Goal: Task Accomplishment & Management: Use online tool/utility

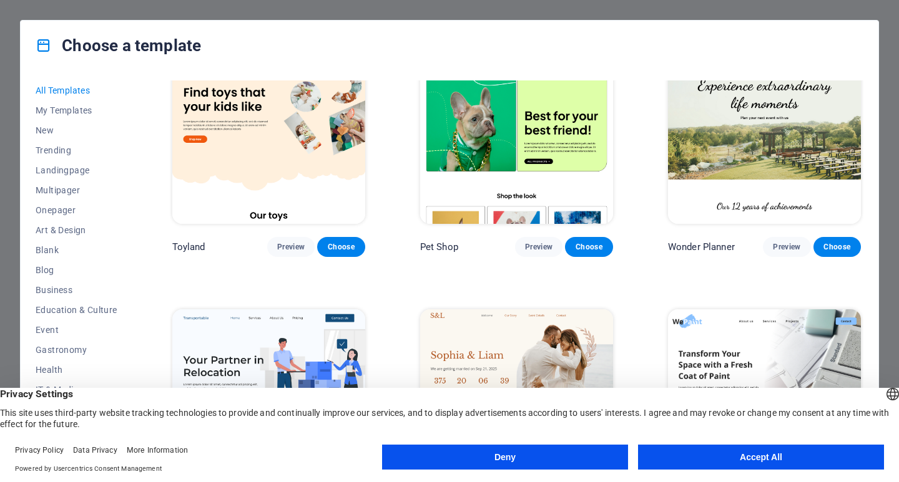
scroll to position [811, 0]
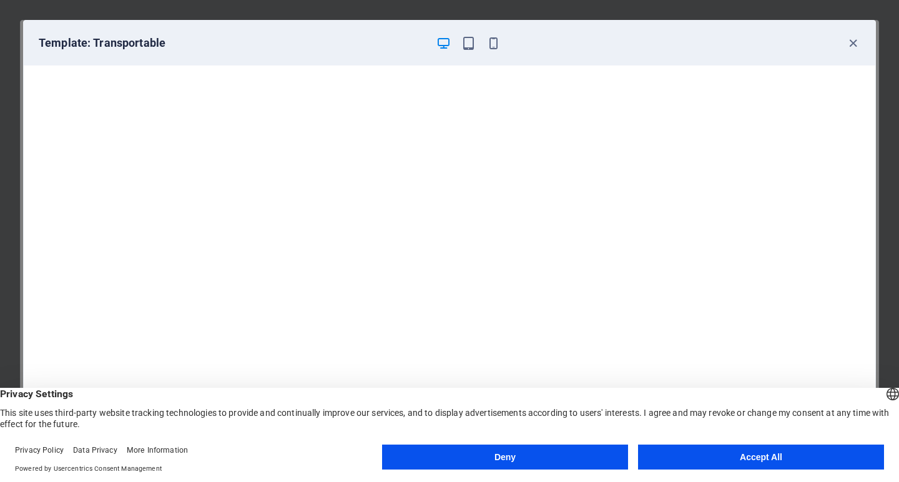
scroll to position [0, 0]
click at [506, 456] on button "Deny" at bounding box center [505, 457] width 246 height 25
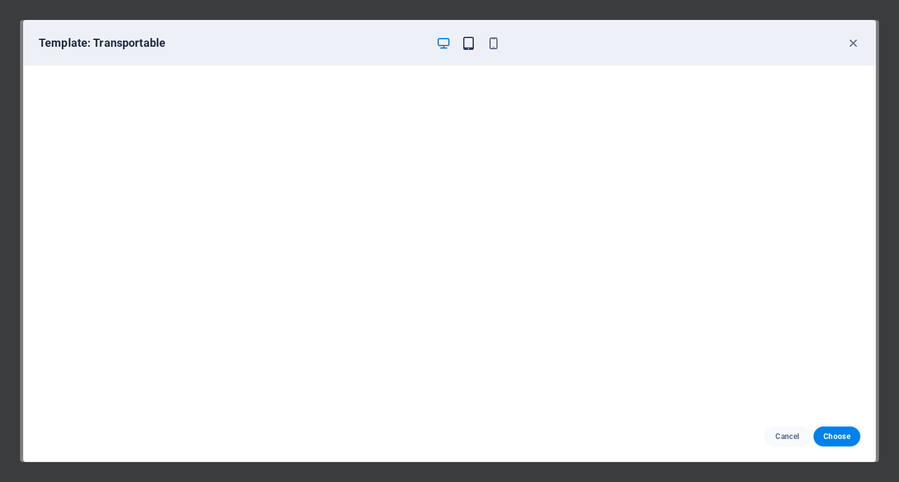
click at [470, 42] on icon "button" at bounding box center [468, 43] width 14 height 14
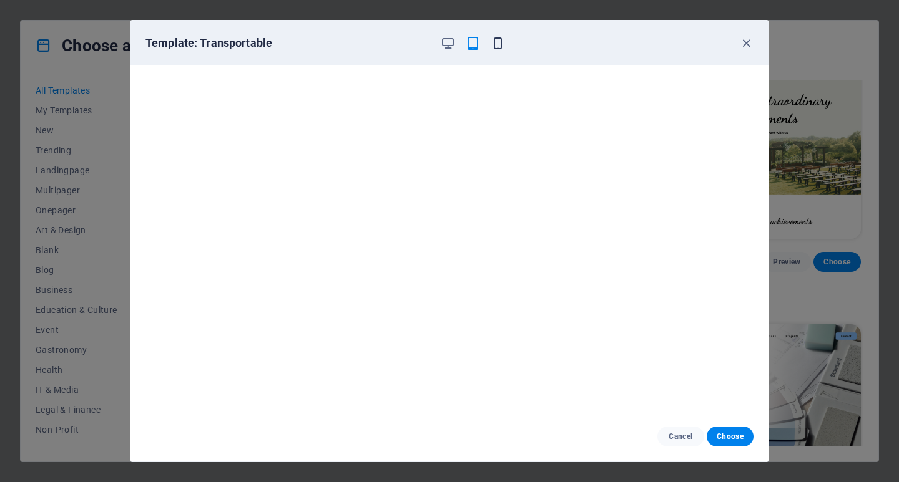
click at [496, 42] on icon "button" at bounding box center [498, 43] width 14 height 14
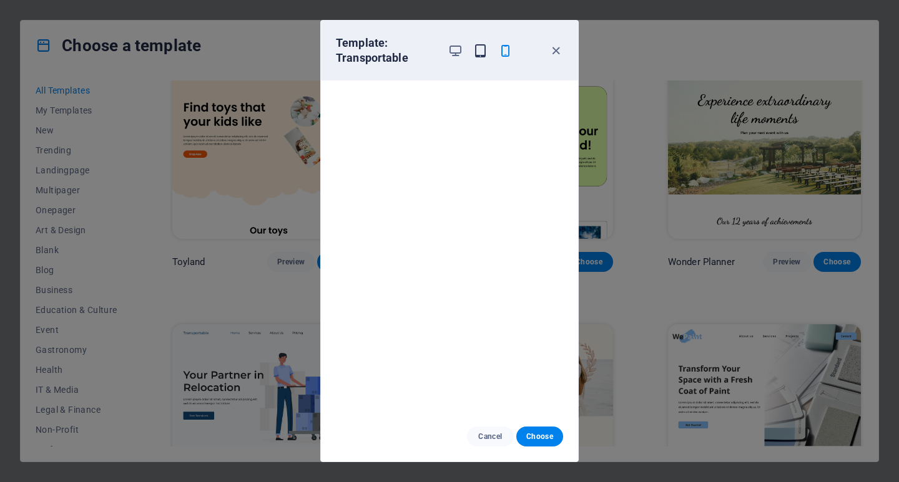
click at [474, 53] on span "button" at bounding box center [479, 51] width 15 height 14
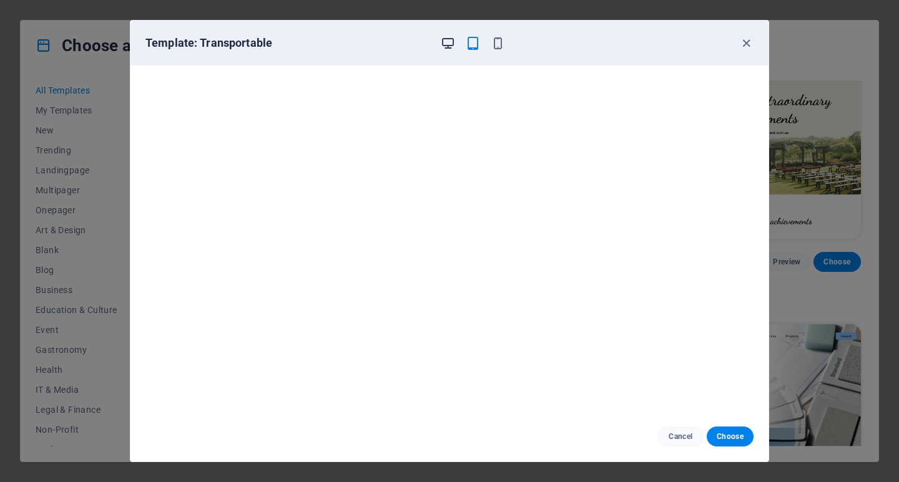
click at [451, 39] on icon "button" at bounding box center [448, 43] width 14 height 14
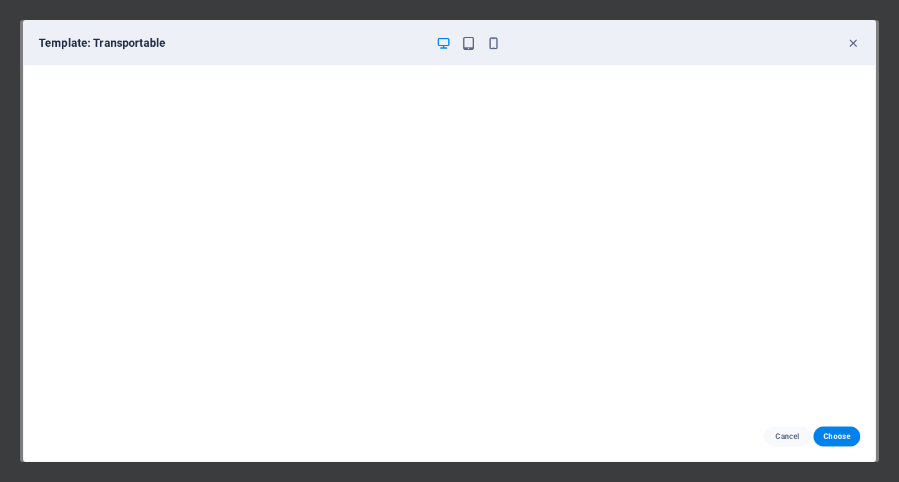
scroll to position [3, 0]
click at [790, 427] on button "Cancel" at bounding box center [787, 437] width 47 height 20
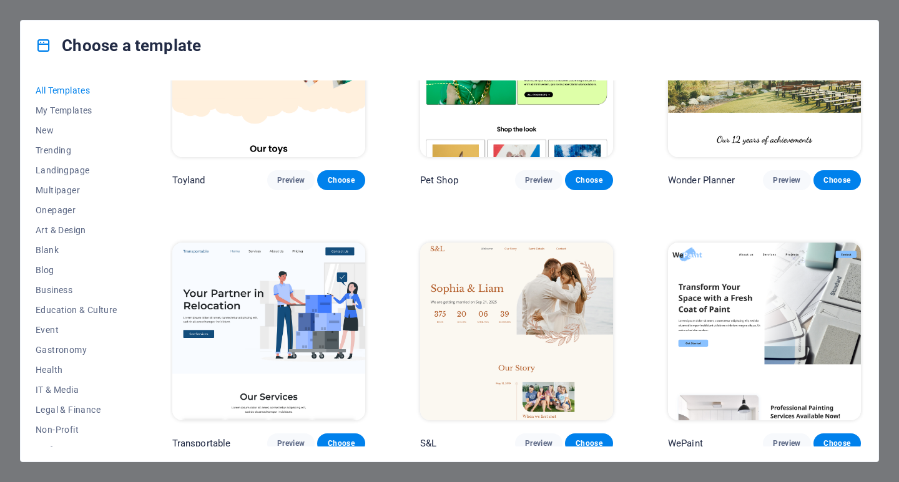
scroll to position [874, 0]
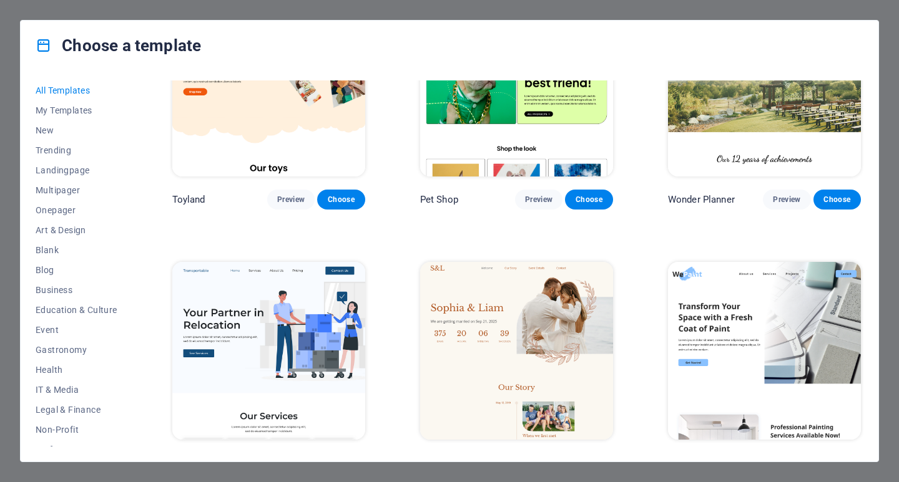
click at [534, 458] on span "Preview" at bounding box center [538, 463] width 27 height 10
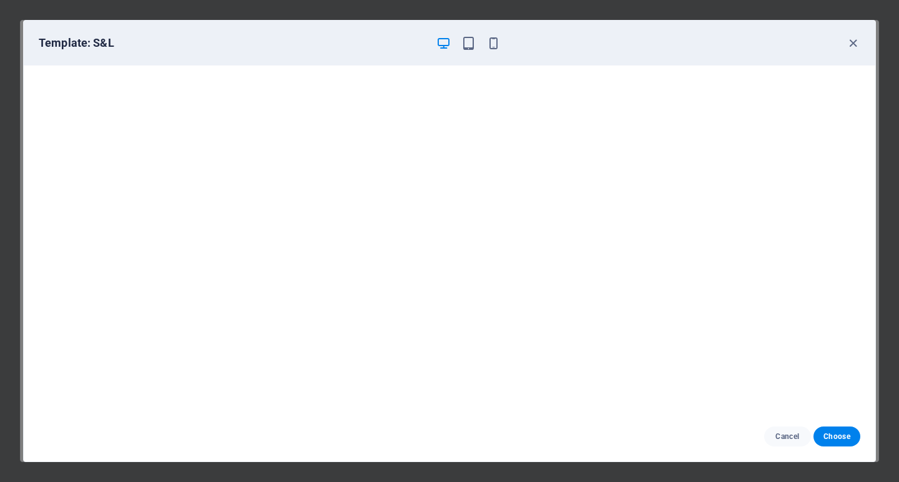
scroll to position [3, 0]
click at [826, 440] on span "Choose" at bounding box center [836, 437] width 27 height 10
